Goal: Check status: Check status

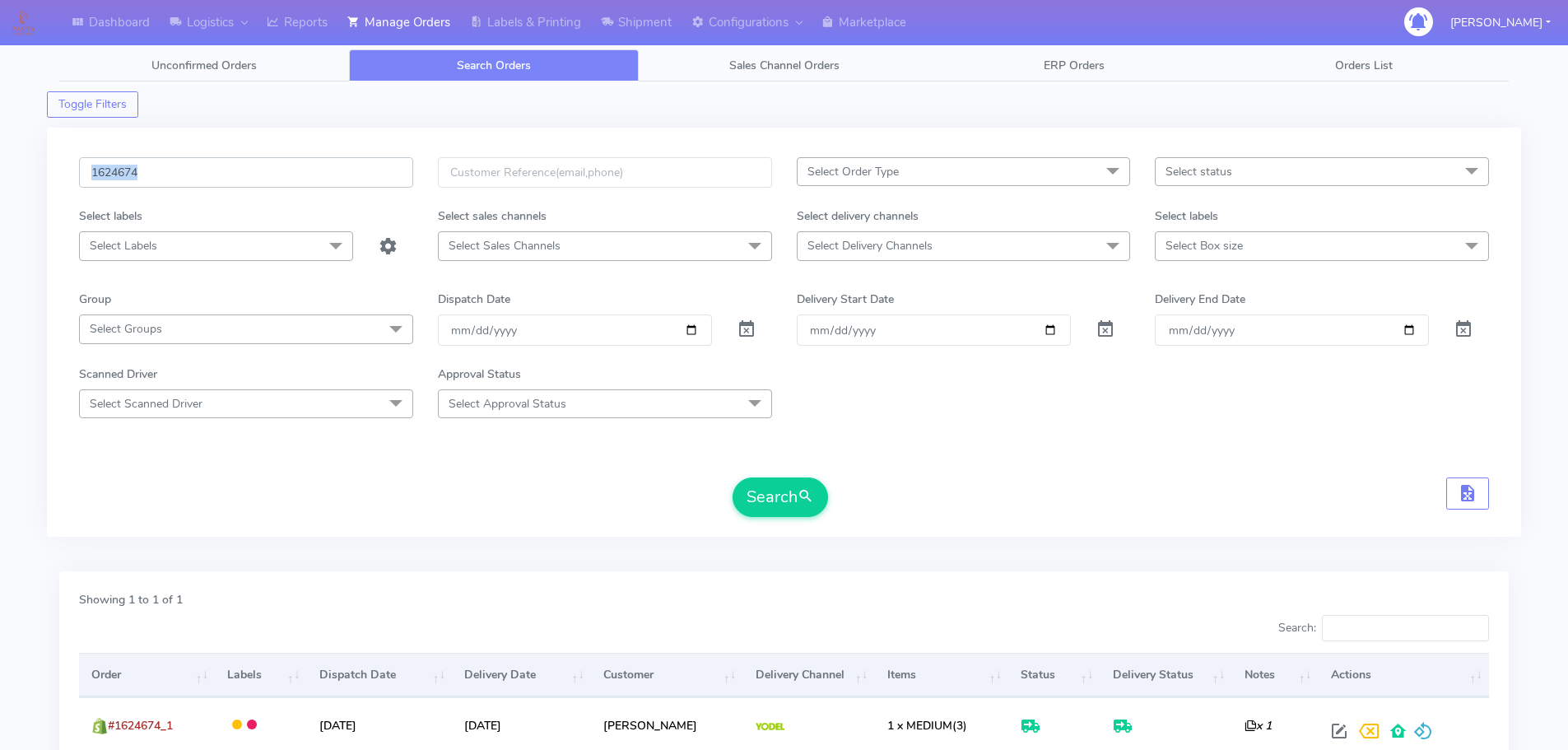
click at [298, 162] on input "1624674" at bounding box center [246, 172] width 334 height 30
paste input "7209"
type input "1627209"
click at [733, 477] on button "Search" at bounding box center [780, 496] width 96 height 39
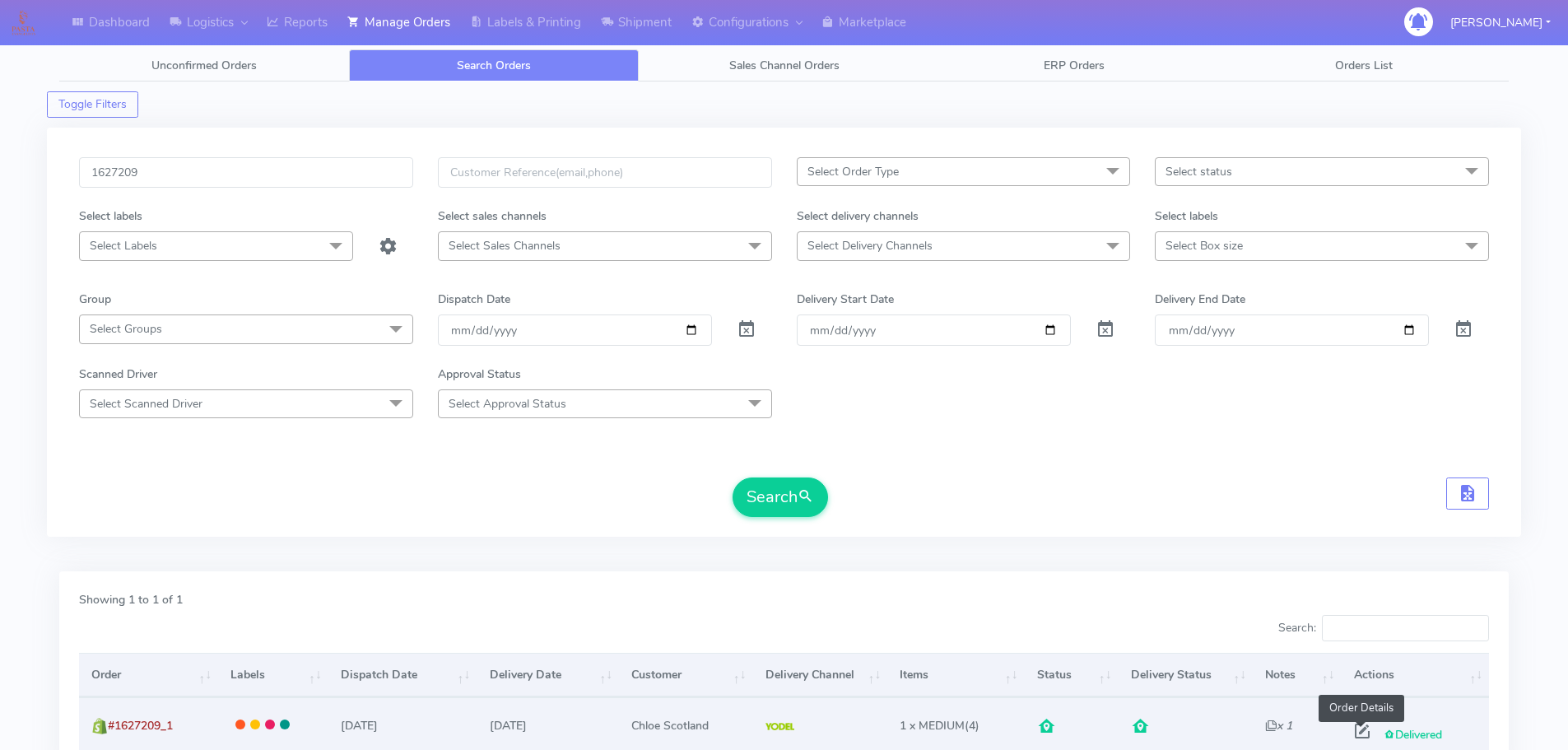
click at [1361, 726] on span at bounding box center [1362, 734] width 30 height 15
select select "5"
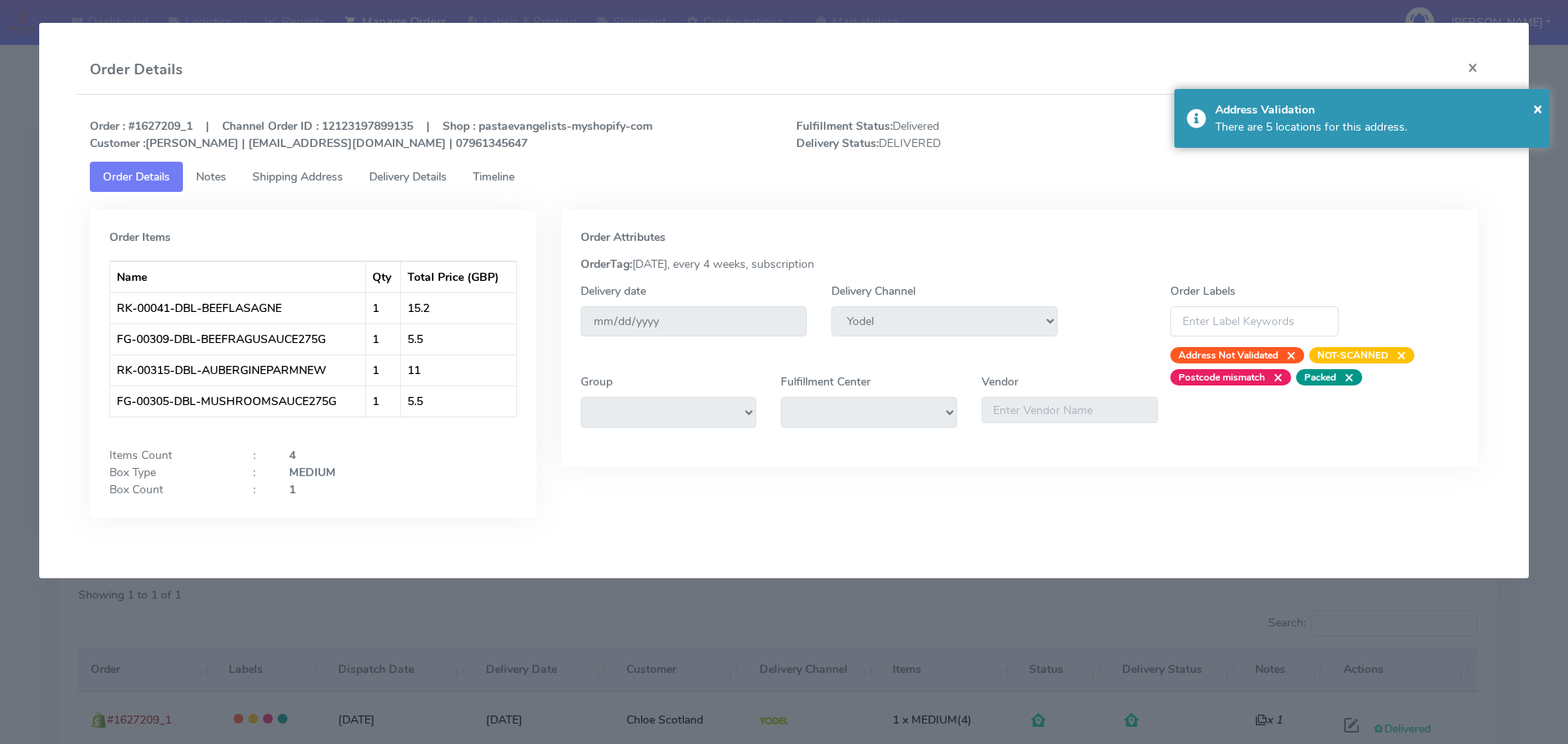
click at [412, 159] on div "Order : #1627209_1 | Channel Order ID : 12123197899135 | Shop : pastaevangelist…" at bounding box center [784, 135] width 1414 height 54
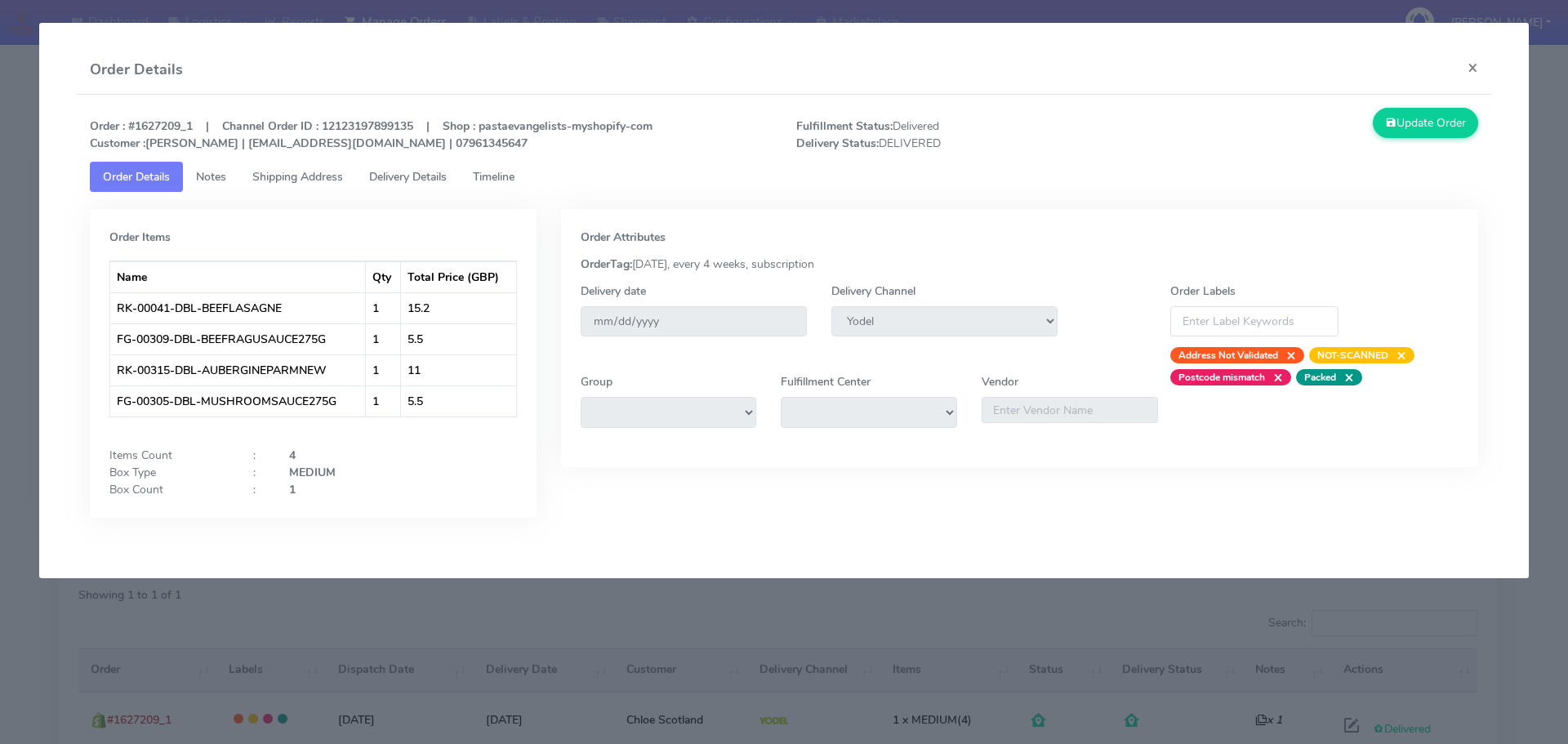
click at [422, 169] on span "Delivery Details" at bounding box center [408, 176] width 78 height 15
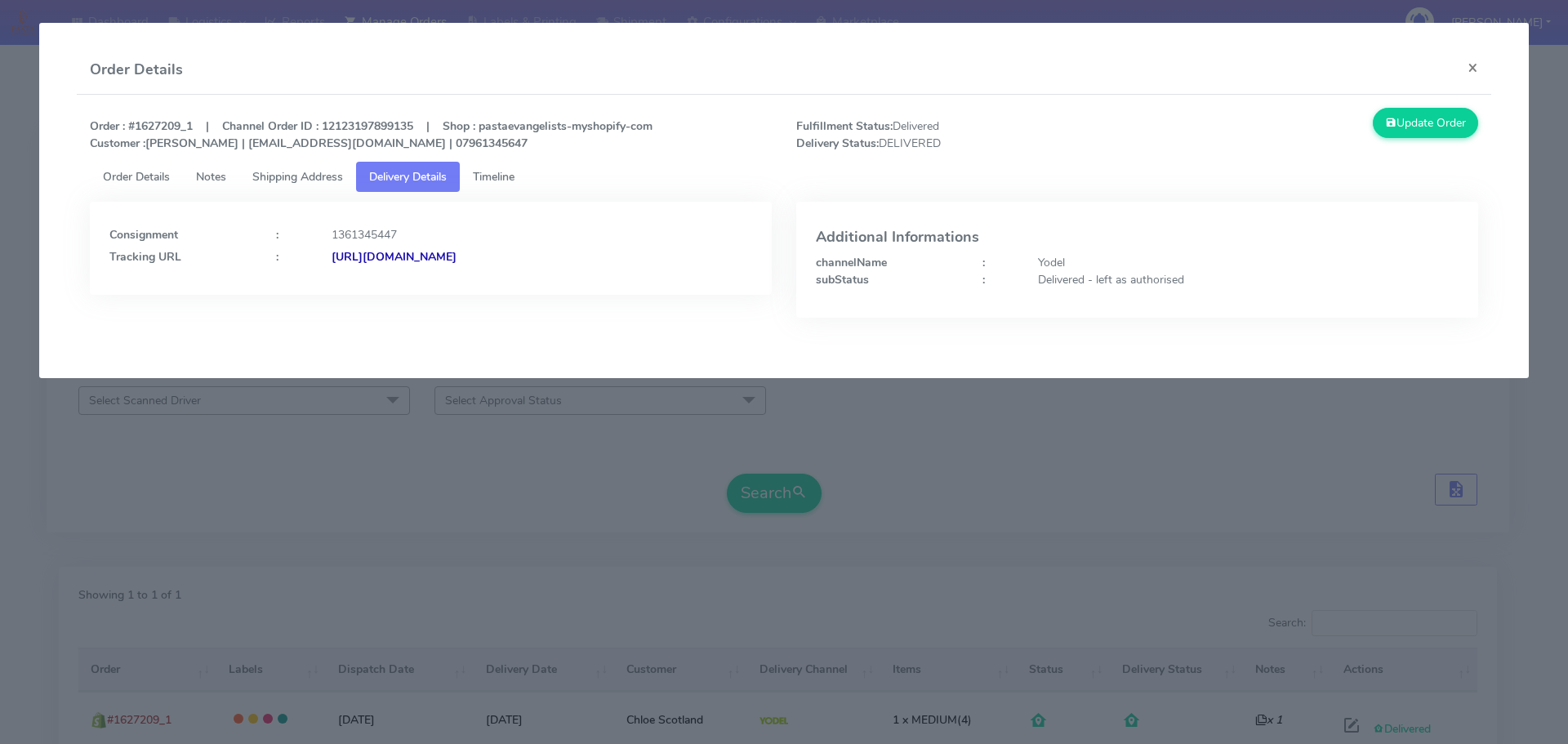
drag, startPoint x: 679, startPoint y: 281, endPoint x: 507, endPoint y: 289, distance: 172.2
click at [507, 289] on div "Consignment : 1361345447 Tracking URL : [URL][DOMAIN_NAME]" at bounding box center [430, 247] width 682 height 93
copy strong "JJD0002249960903577"
click at [379, 410] on modal-container "Order Details × Order : #1627209_1 | Channel Order ID : 12123197899135 | Shop :…" at bounding box center [784, 372] width 1568 height 744
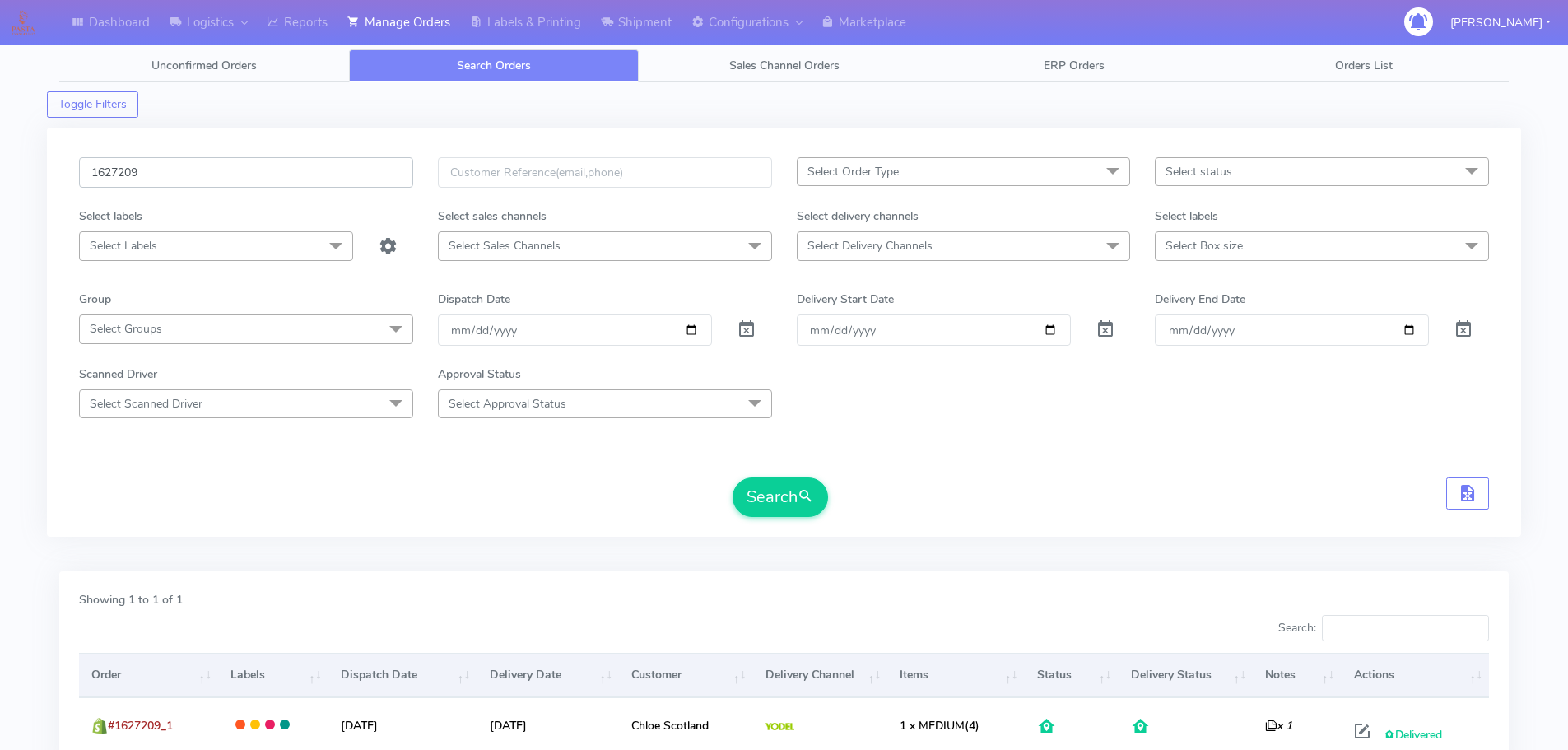
click at [331, 158] on input "1627209" at bounding box center [246, 172] width 334 height 30
paste input "446"
type input "1627446"
click at [733, 477] on button "Search" at bounding box center [780, 496] width 96 height 39
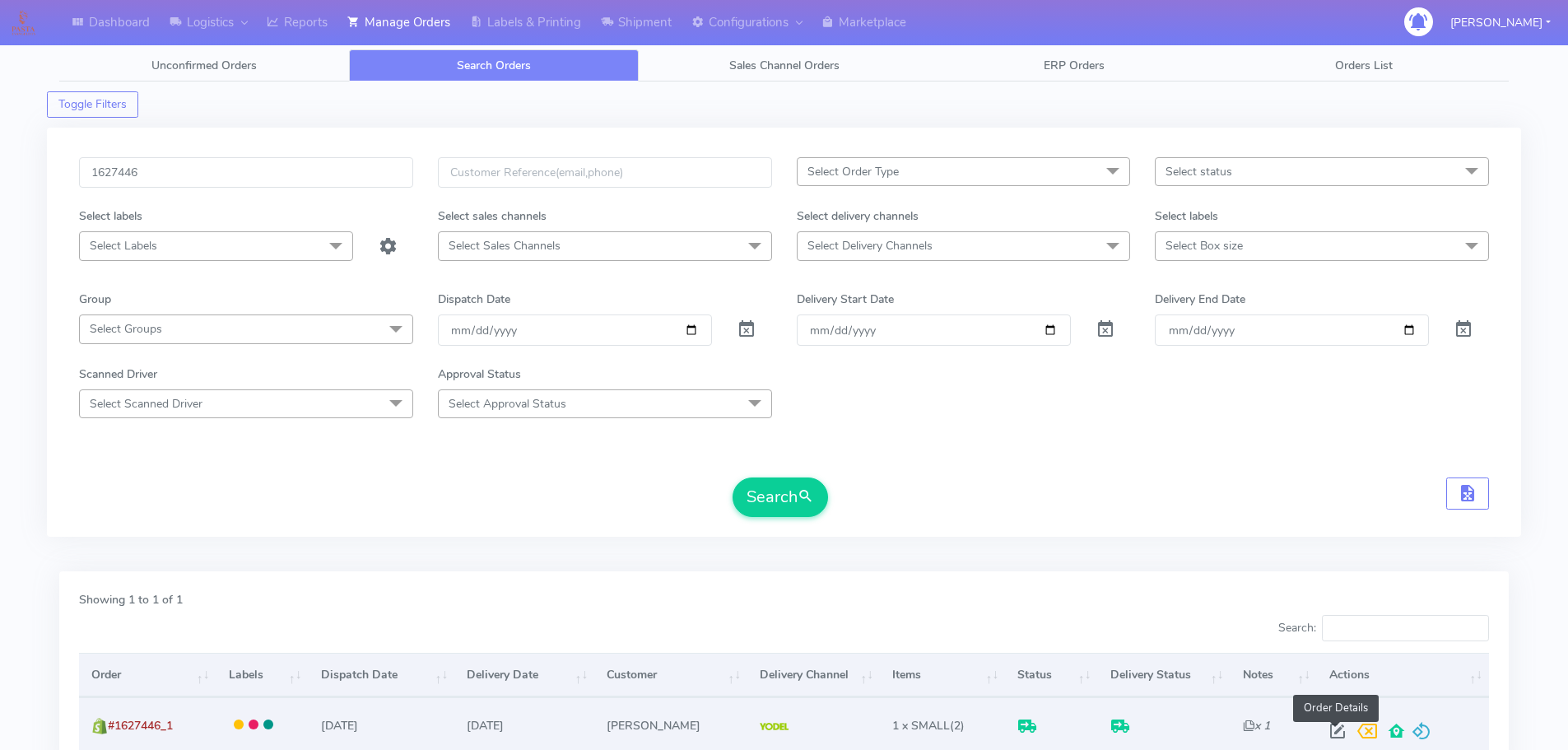
click at [1332, 736] on span at bounding box center [1338, 734] width 30 height 15
select select "5"
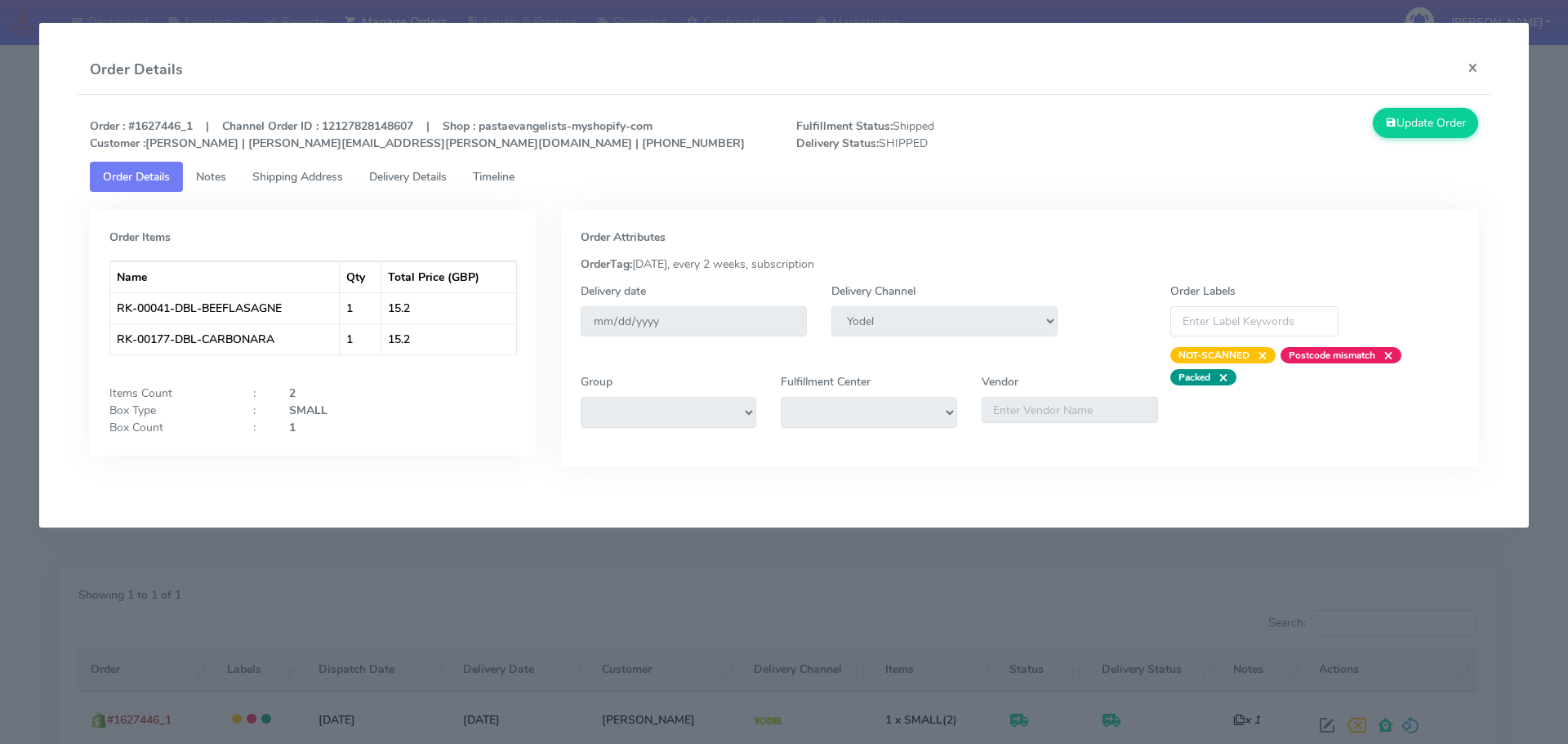
click at [510, 181] on span "Timeline" at bounding box center [493, 176] width 42 height 15
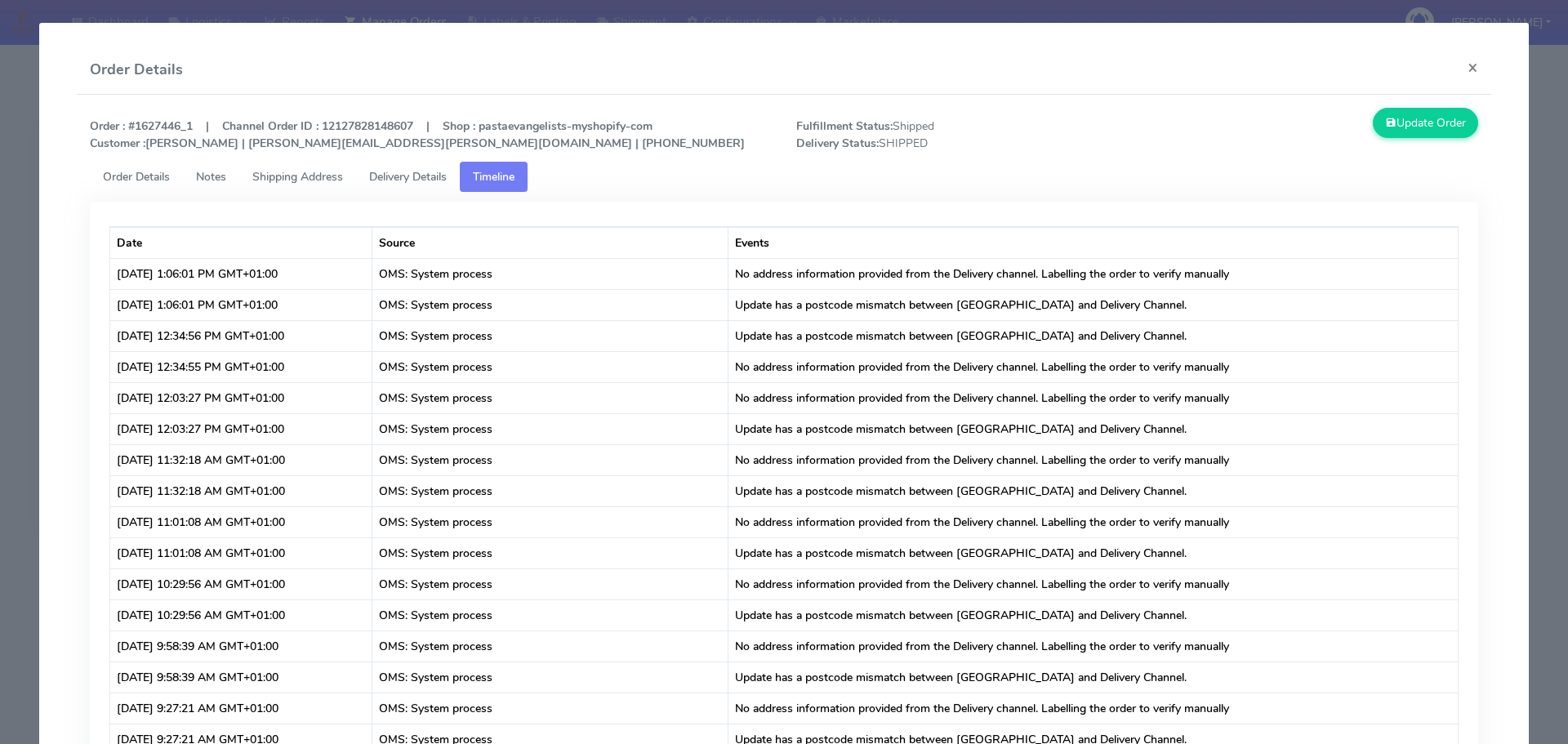
click at [208, 188] on link "Notes" at bounding box center [211, 176] width 56 height 30
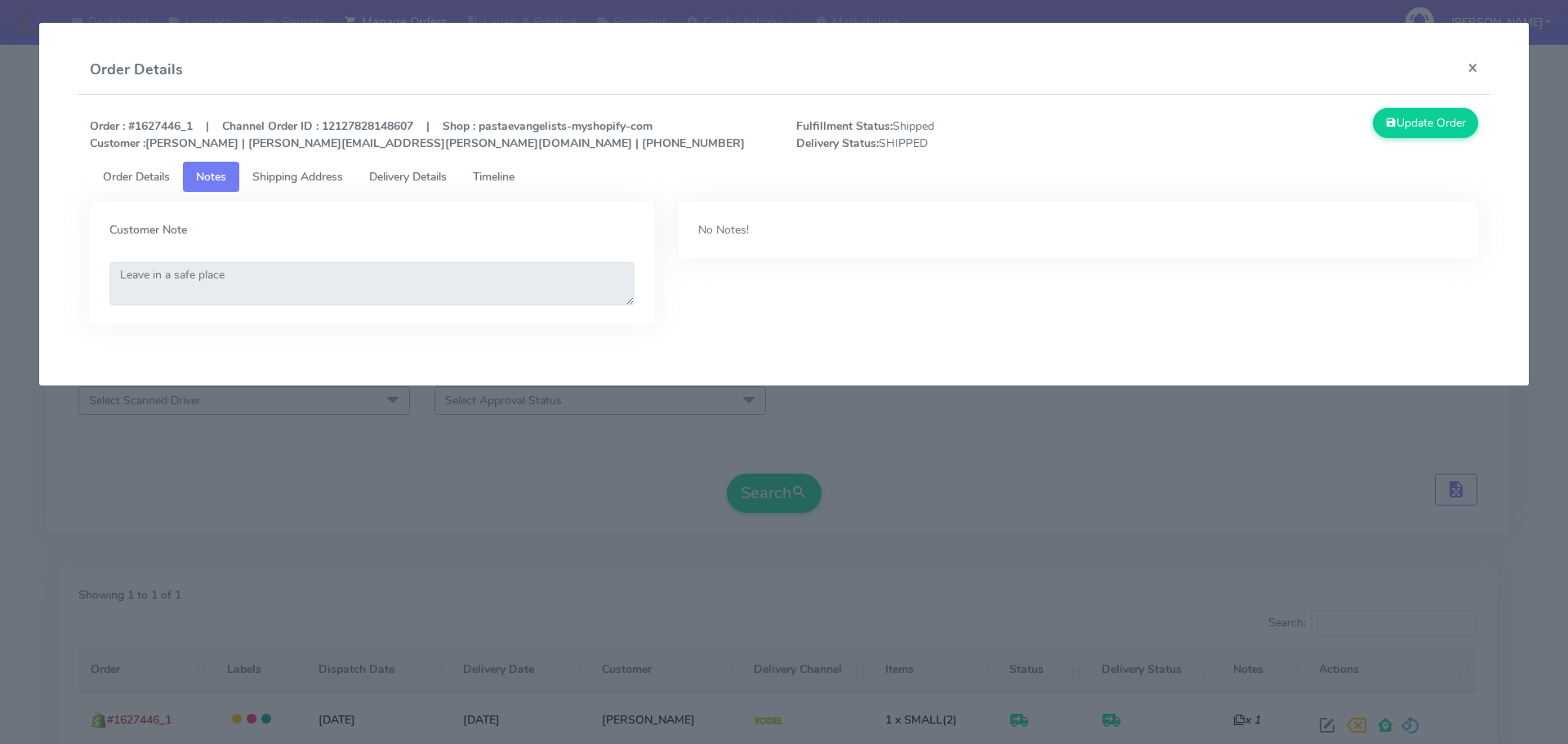
click at [289, 179] on span "Shipping Address" at bounding box center [297, 176] width 90 height 15
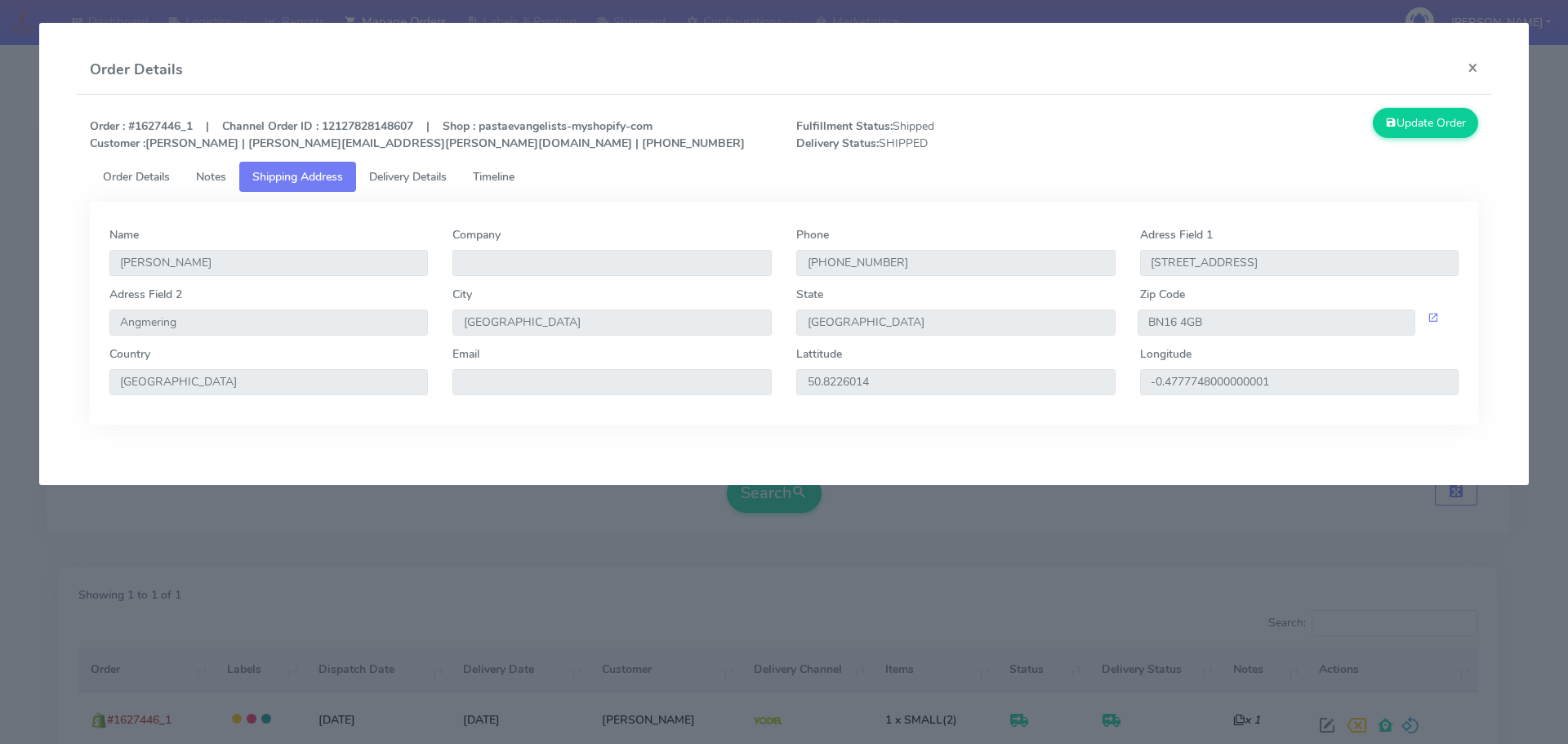
click at [126, 183] on span "Order Details" at bounding box center [136, 176] width 67 height 15
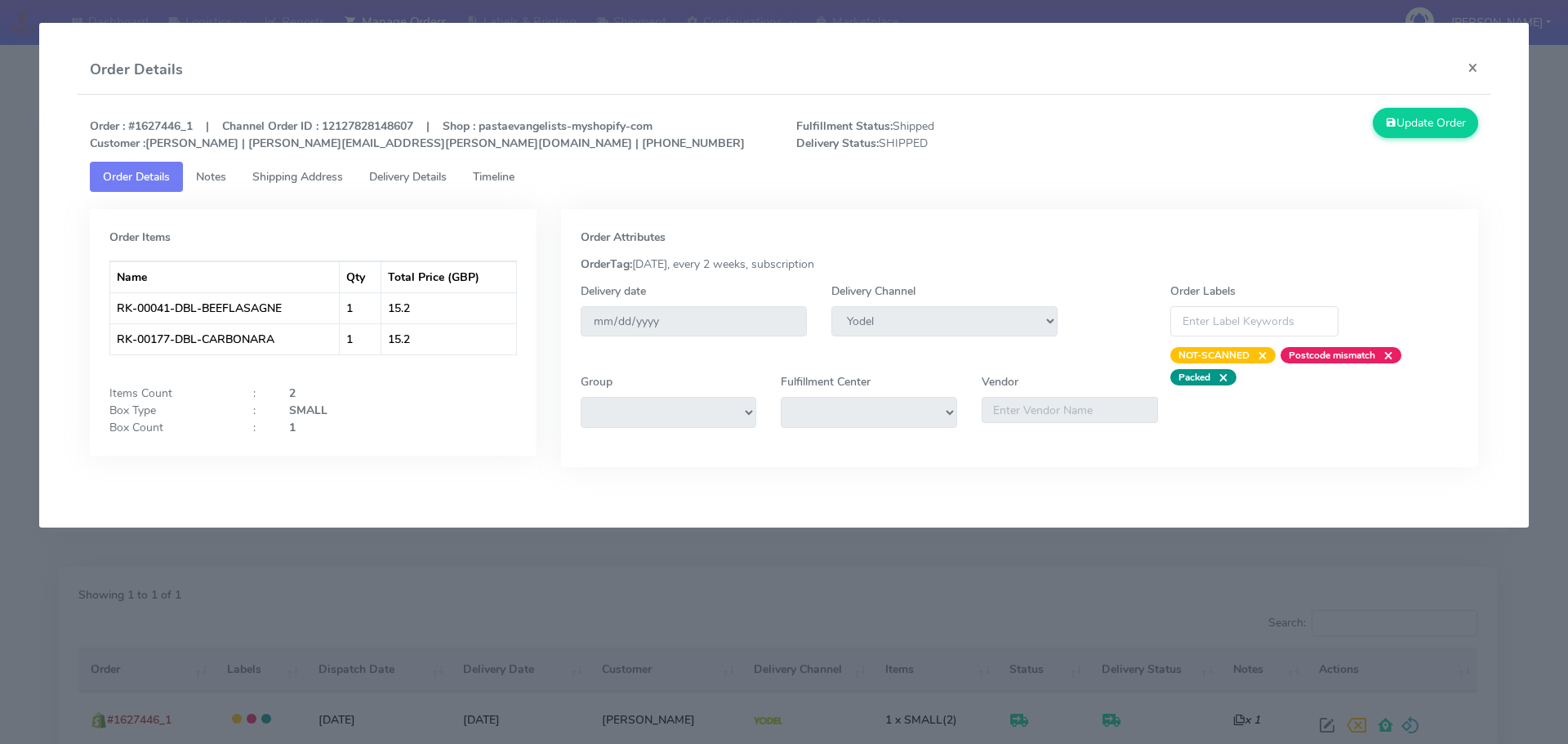
click at [474, 209] on tab "Order Items Name Qty Total Price (GBP) RK-00041-DBL-BEEFLASAGNE 1 15.2 RK-00177…" at bounding box center [784, 341] width 1389 height 300
click at [447, 181] on span "Delivery Details" at bounding box center [408, 176] width 78 height 15
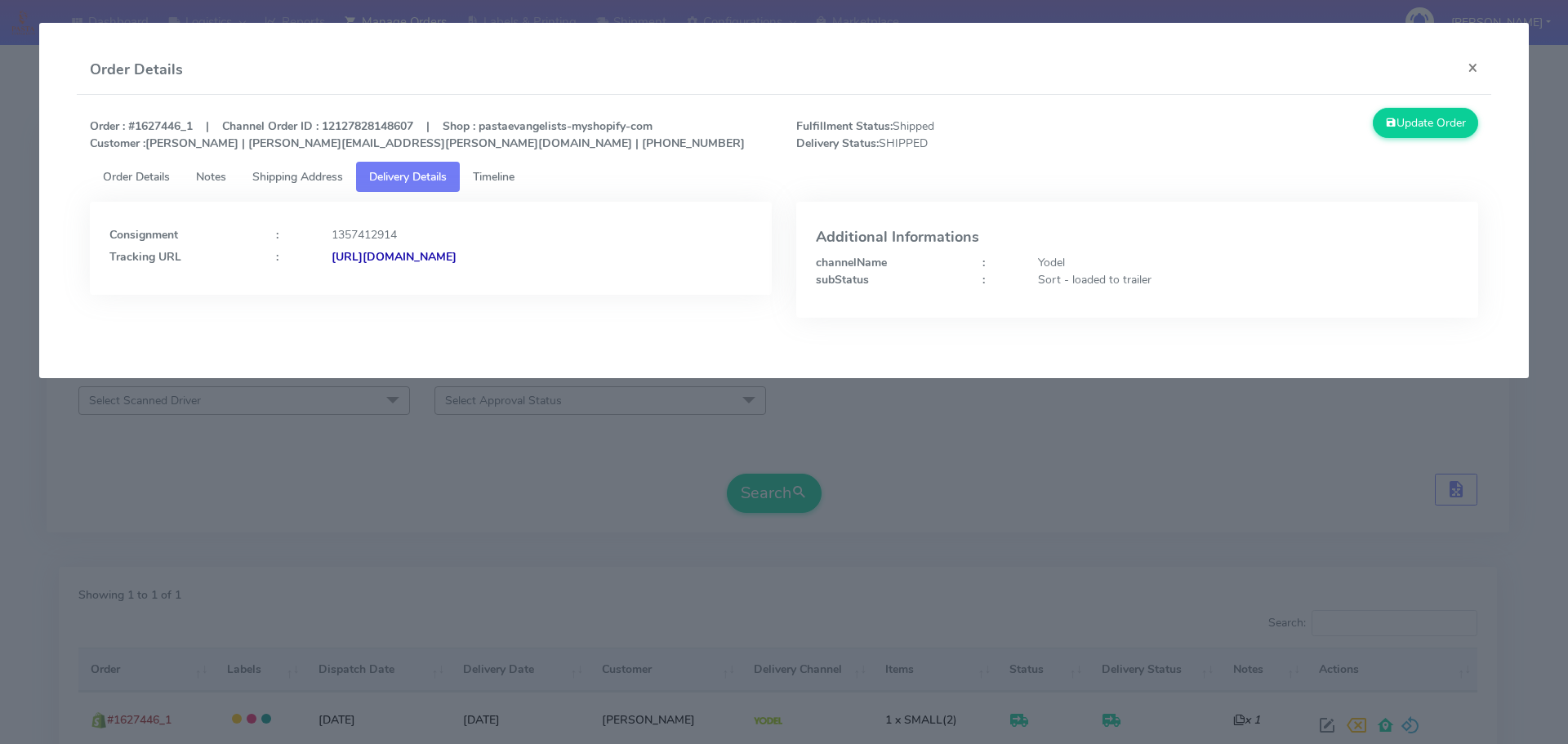
click at [342, 466] on modal-container "Order Details × Order : #1627446_1 | Channel Order ID : 12127828148607 | Shop :…" at bounding box center [784, 372] width 1568 height 744
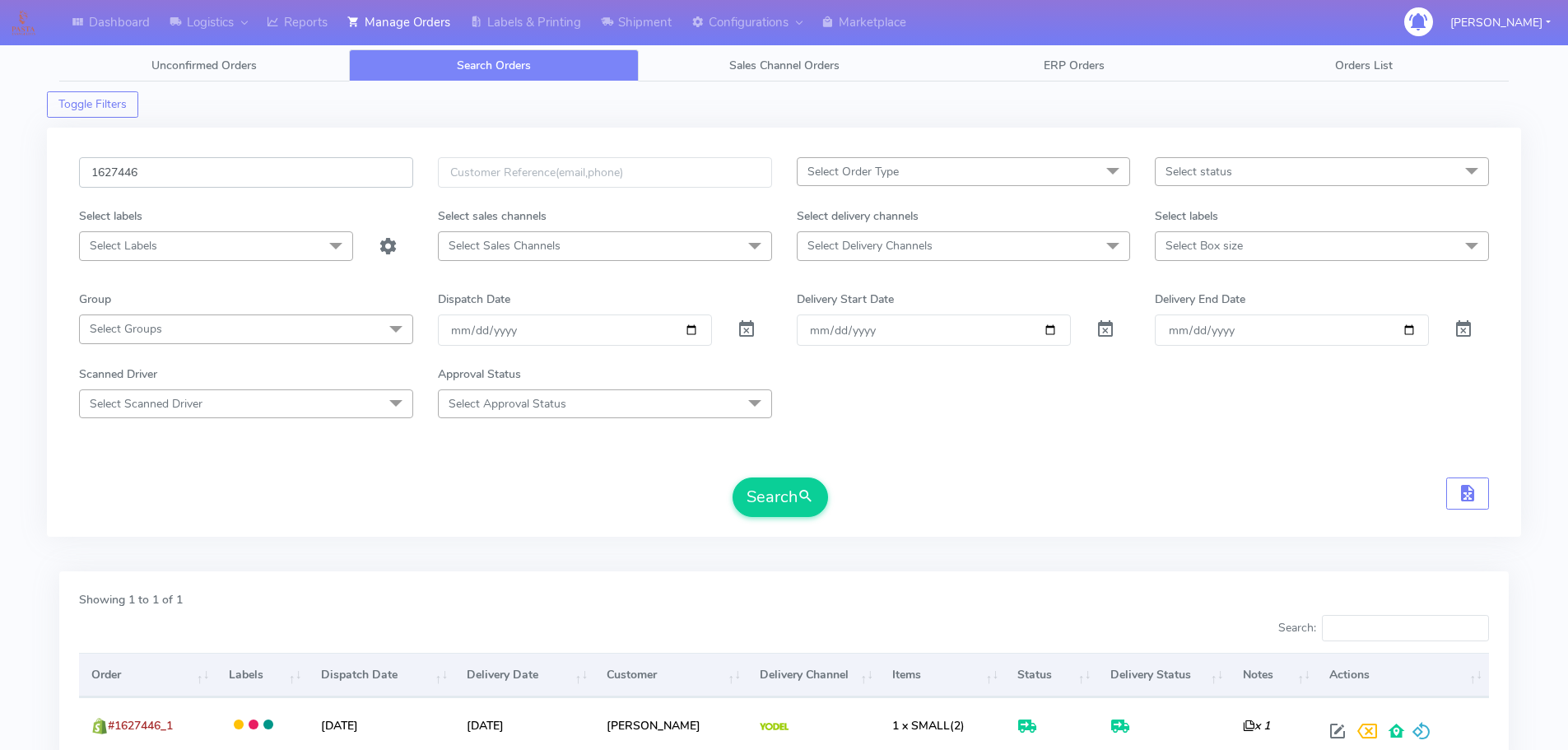
click at [271, 185] on input "1627446" at bounding box center [246, 172] width 334 height 30
paste input "8217"
type input "1628217"
click at [733, 477] on button "Search" at bounding box center [780, 496] width 96 height 39
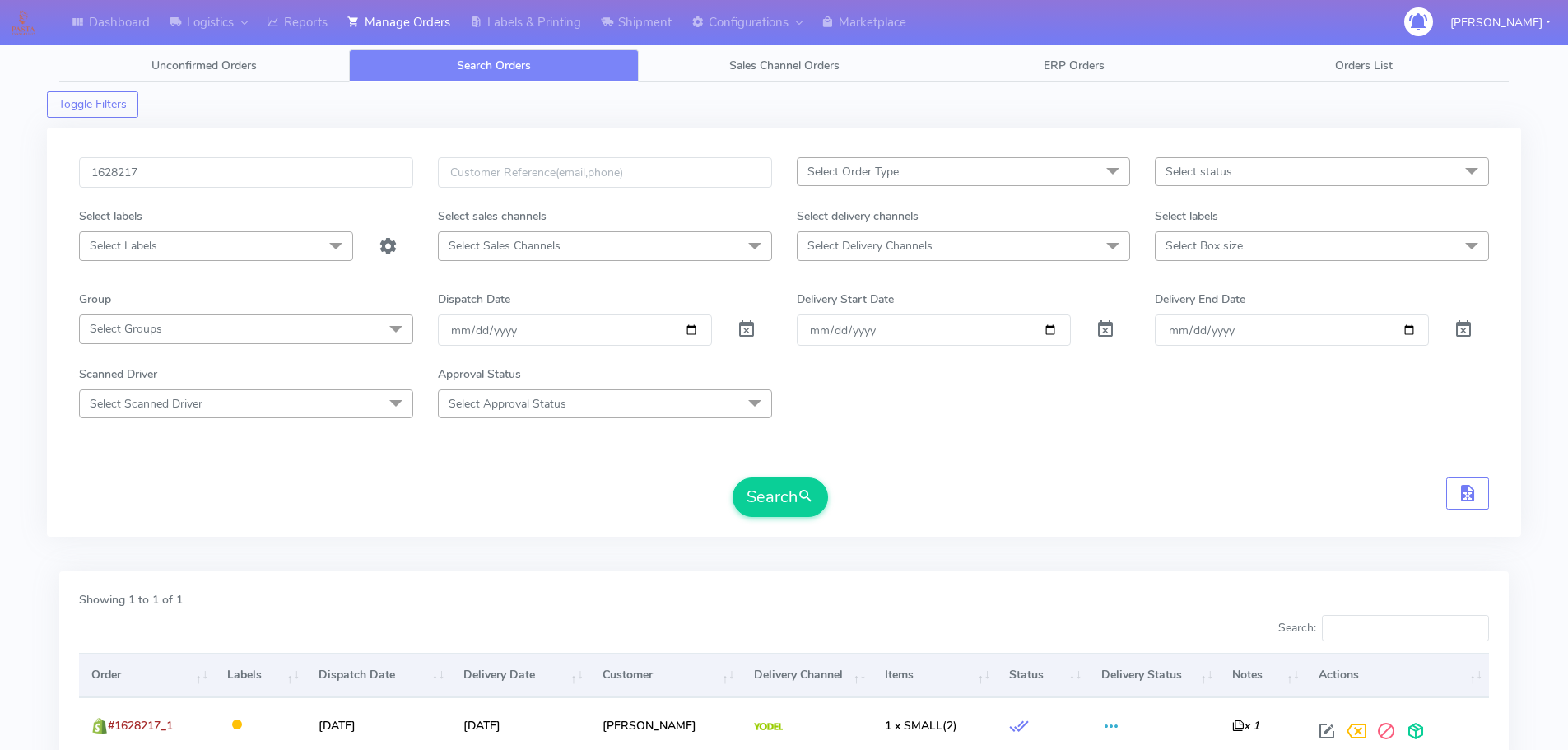
click at [1125, 433] on form "1628217 Select Order Type Select All MEALS ATAVI One Off Pasta Club Gift Kit Ev…" at bounding box center [784, 337] width 1410 height 360
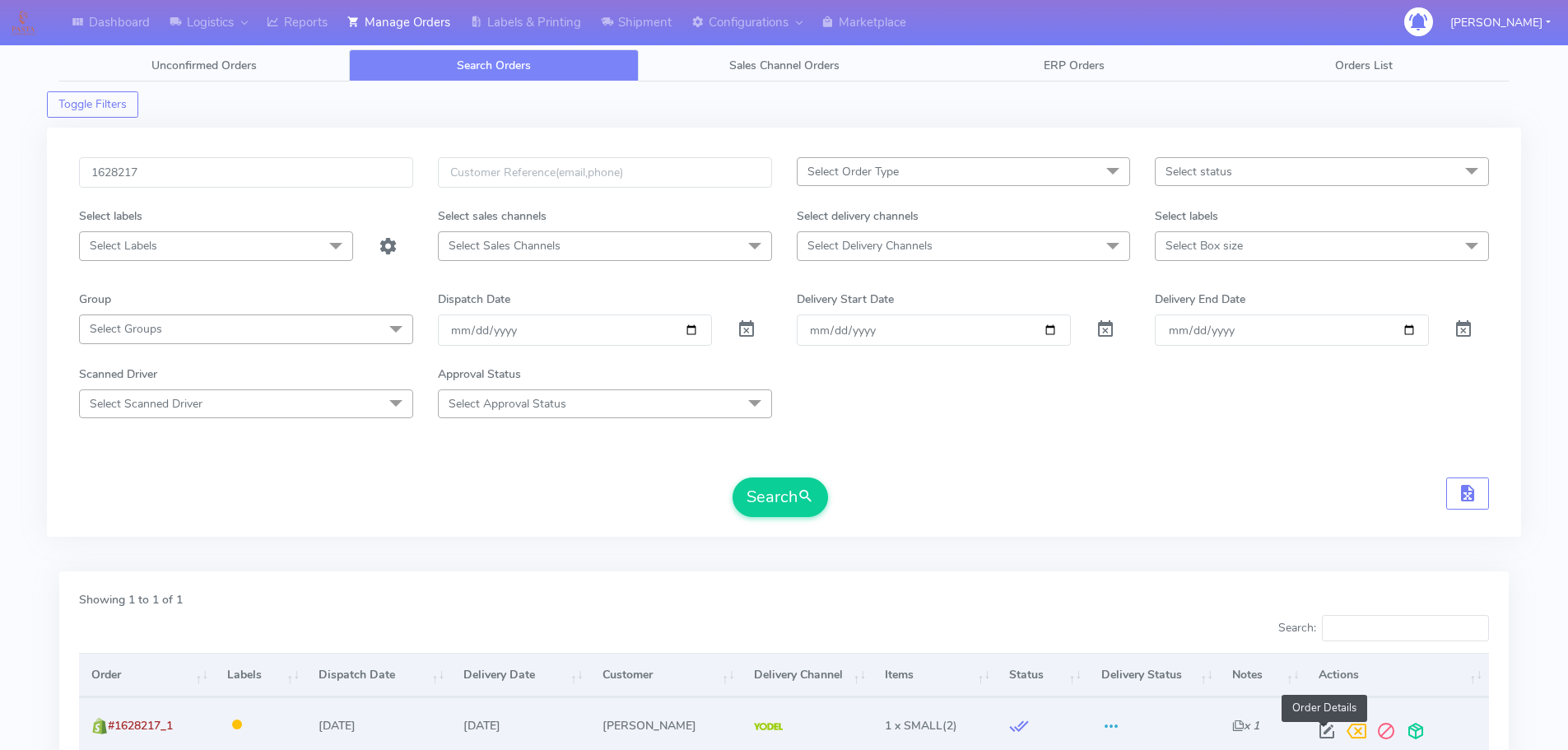
click at [1322, 740] on span at bounding box center [1327, 734] width 30 height 15
select select "5"
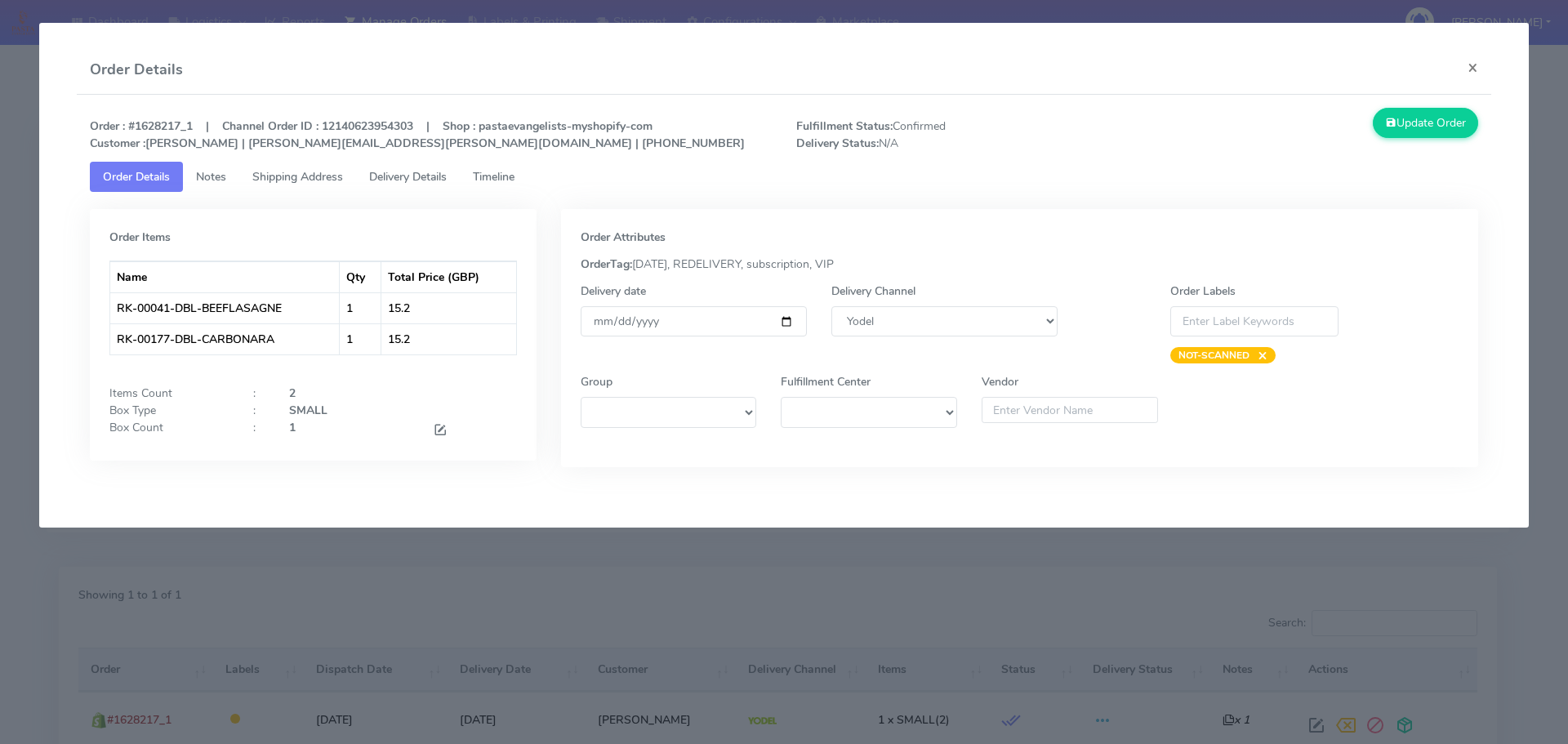
click at [507, 185] on link "Timeline" at bounding box center [493, 176] width 68 height 30
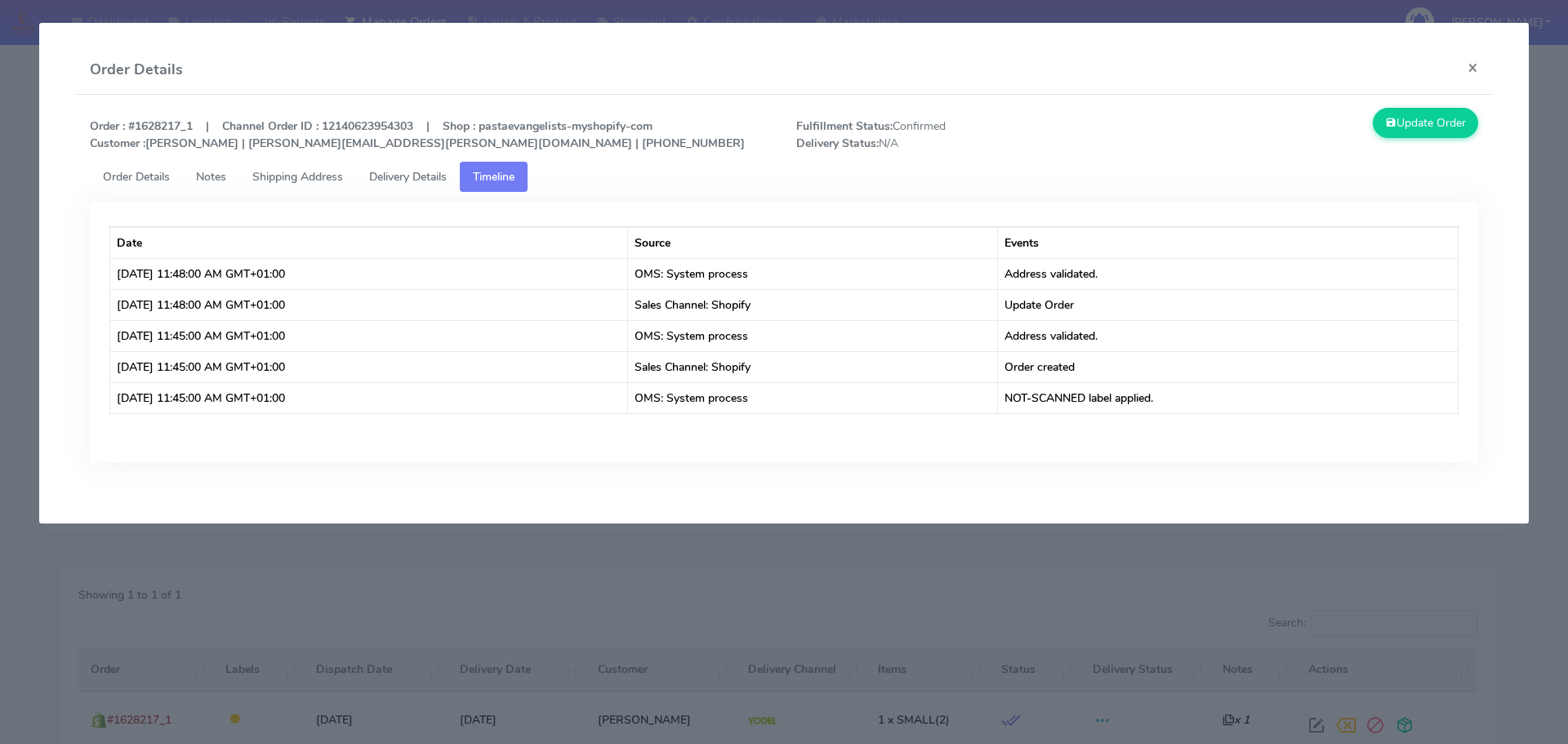
click at [512, 493] on div "Order : #1628217_1 | Channel Order ID : 12140623954303 | Shop : pastaevangelist…" at bounding box center [784, 297] width 1415 height 405
